Goal: Information Seeking & Learning: Learn about a topic

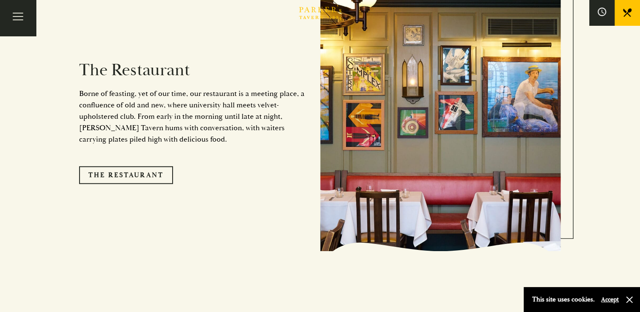
scroll to position [723, 0]
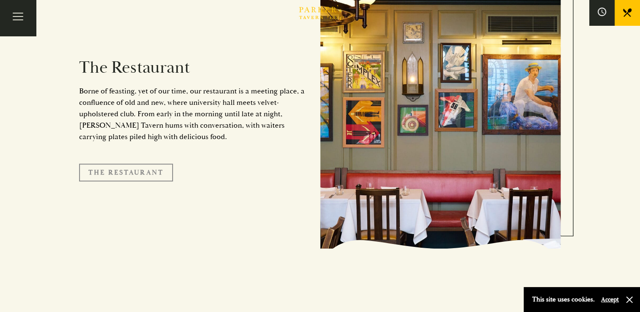
click at [139, 164] on link "The Restaurant" at bounding box center [126, 173] width 94 height 18
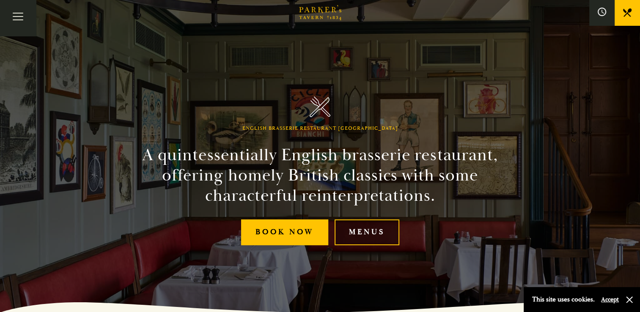
click at [375, 232] on link "Menus" at bounding box center [366, 232] width 65 height 26
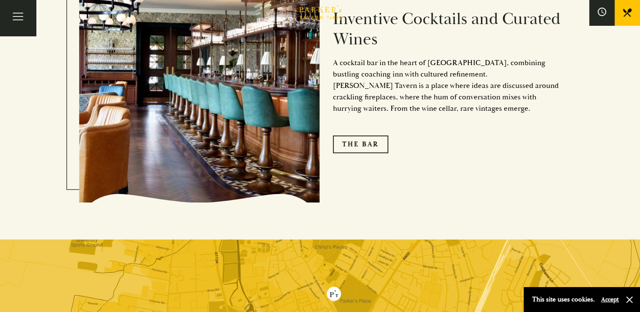
scroll to position [1371, 0]
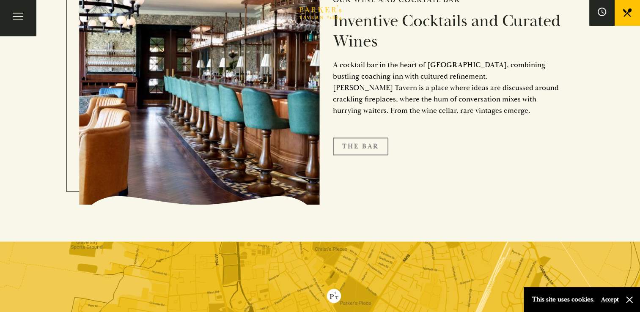
click at [353, 145] on link "The Bar" at bounding box center [360, 146] width 55 height 18
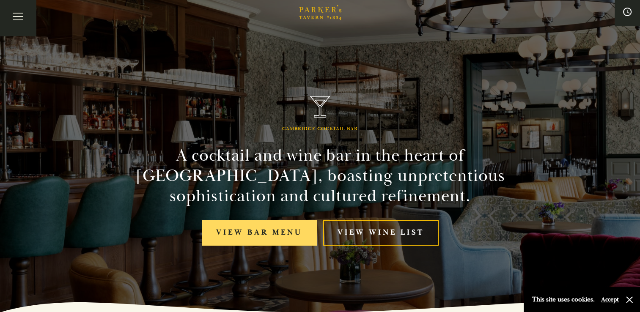
click at [299, 228] on link "View bar menu" at bounding box center [259, 233] width 115 height 26
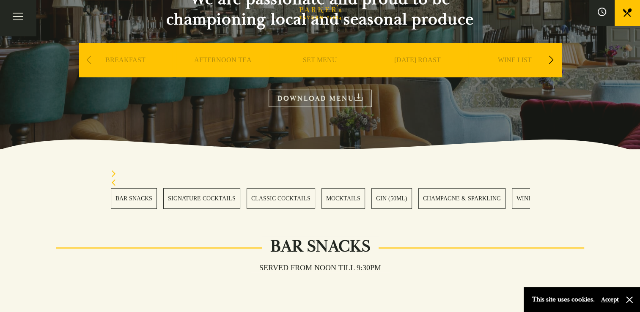
scroll to position [118, 0]
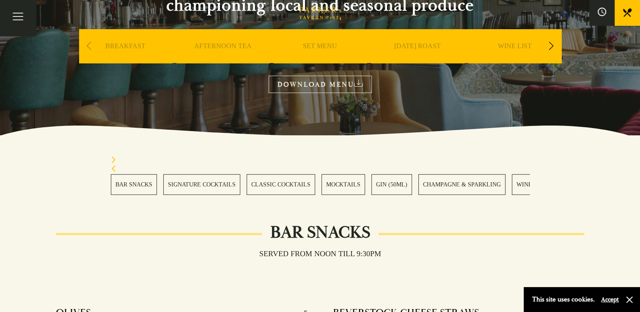
click at [267, 182] on link "CLASSIC COCKTAILS" at bounding box center [280, 184] width 68 height 21
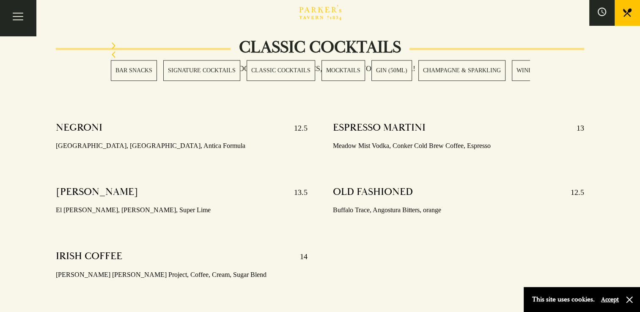
scroll to position [1209, 0]
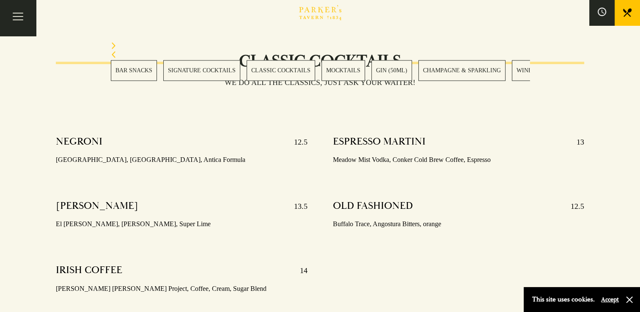
click at [211, 68] on link "SIGNATURE COCKTAILS" at bounding box center [201, 70] width 77 height 21
